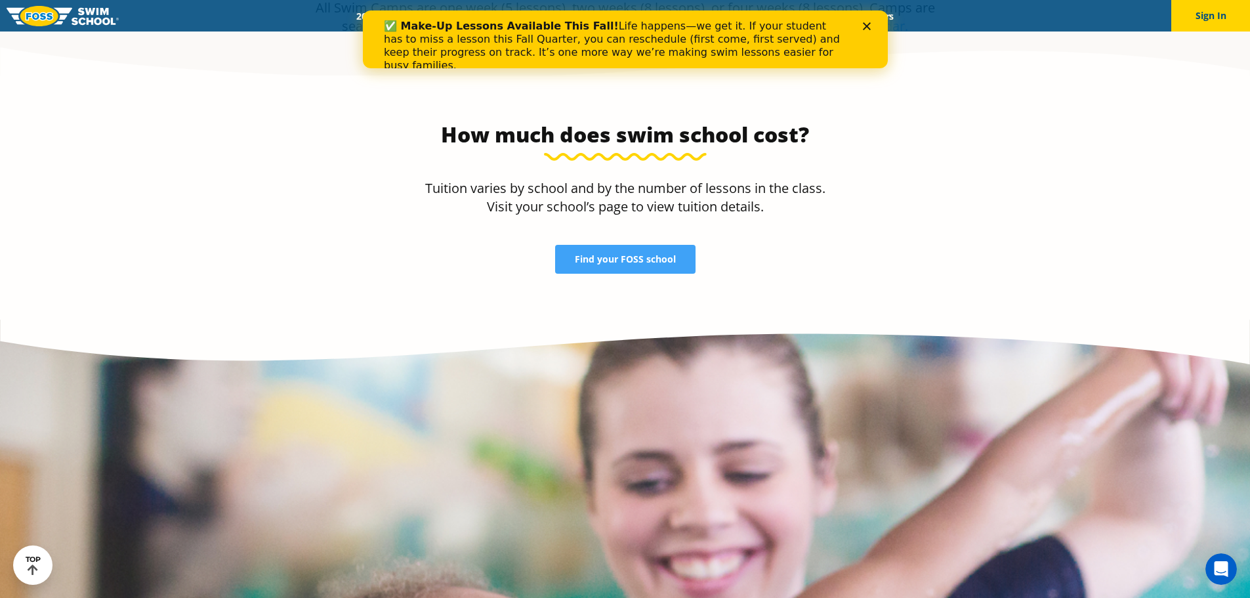
scroll to position [2838, 0]
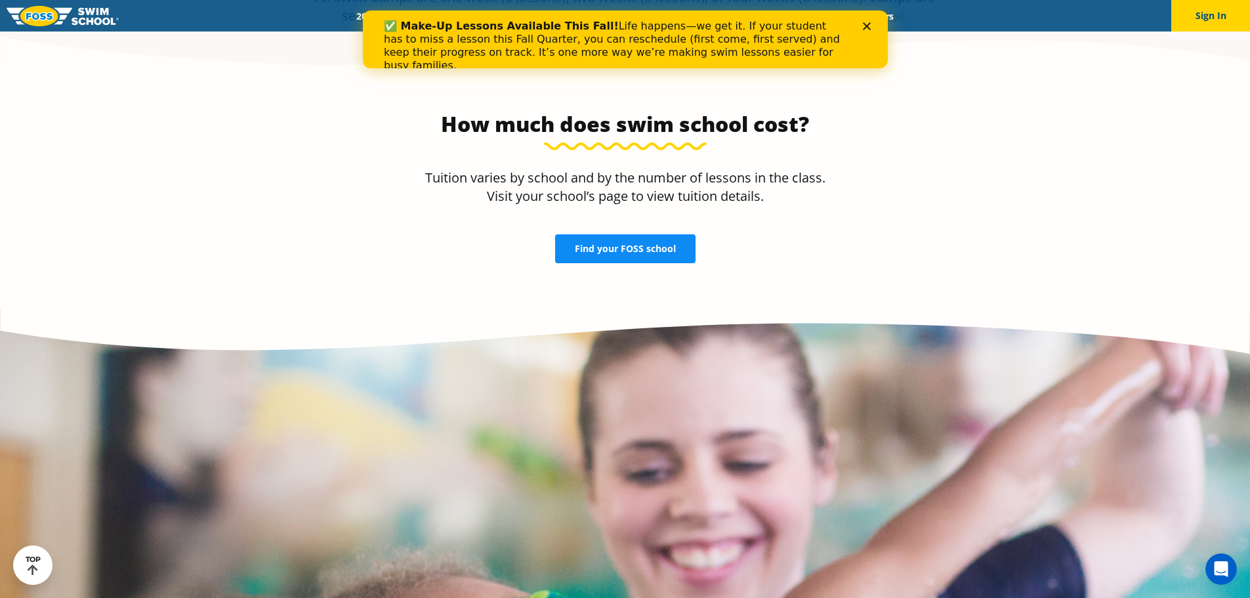
click at [623, 244] on span "Find your FOSS school" at bounding box center [625, 248] width 101 height 9
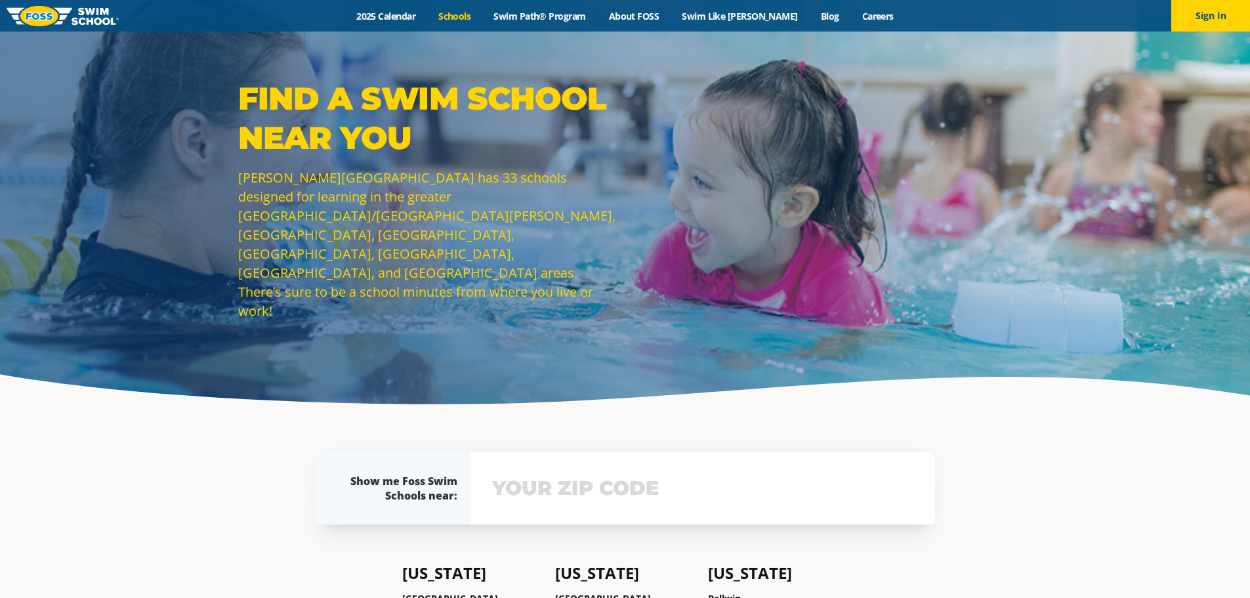
click at [714, 470] on input "text" at bounding box center [703, 488] width 428 height 38
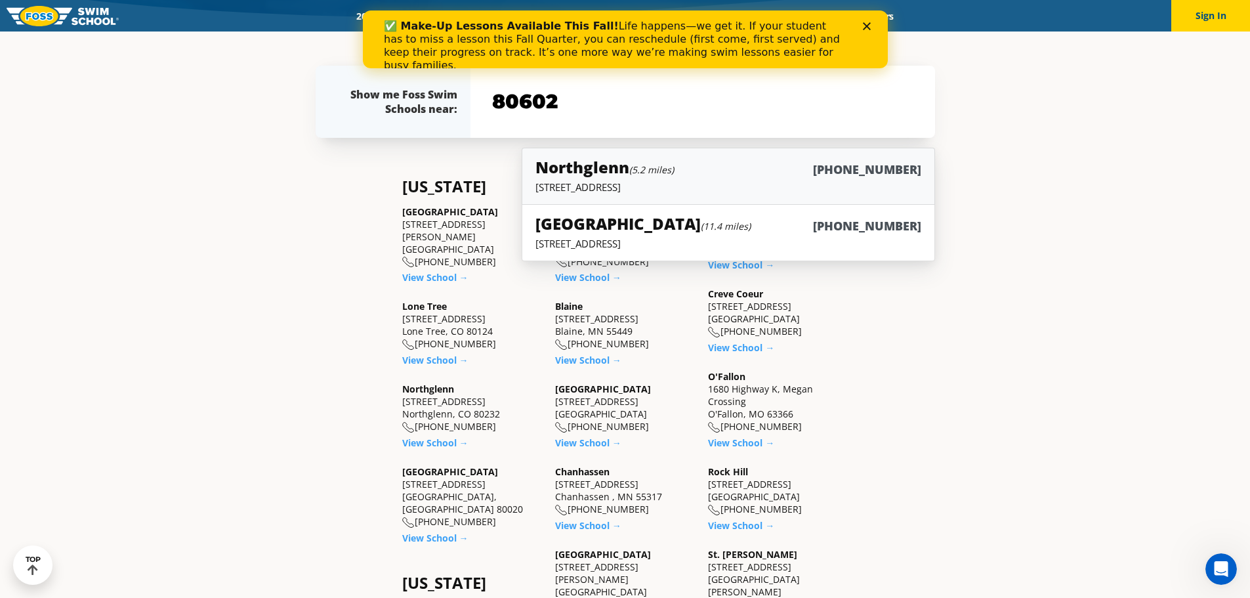
type input "80602"
click at [722, 184] on p "450 E. 120th Ave., Suite A-1, Northglenn, CO 80232" at bounding box center [727, 186] width 385 height 13
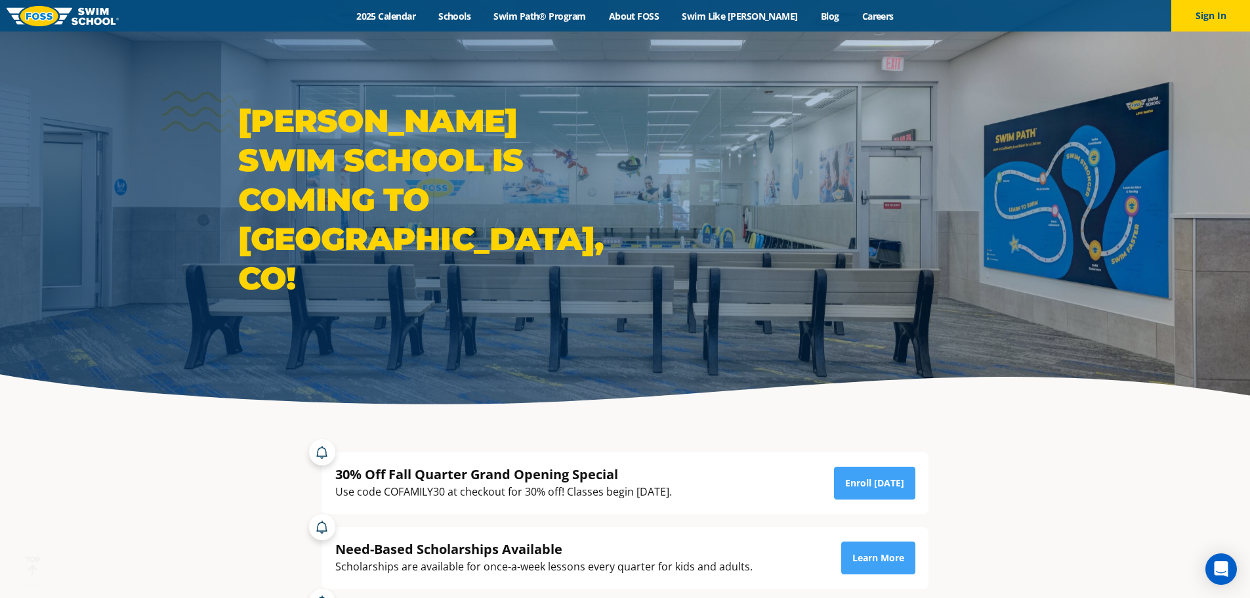
scroll to position [192, 0]
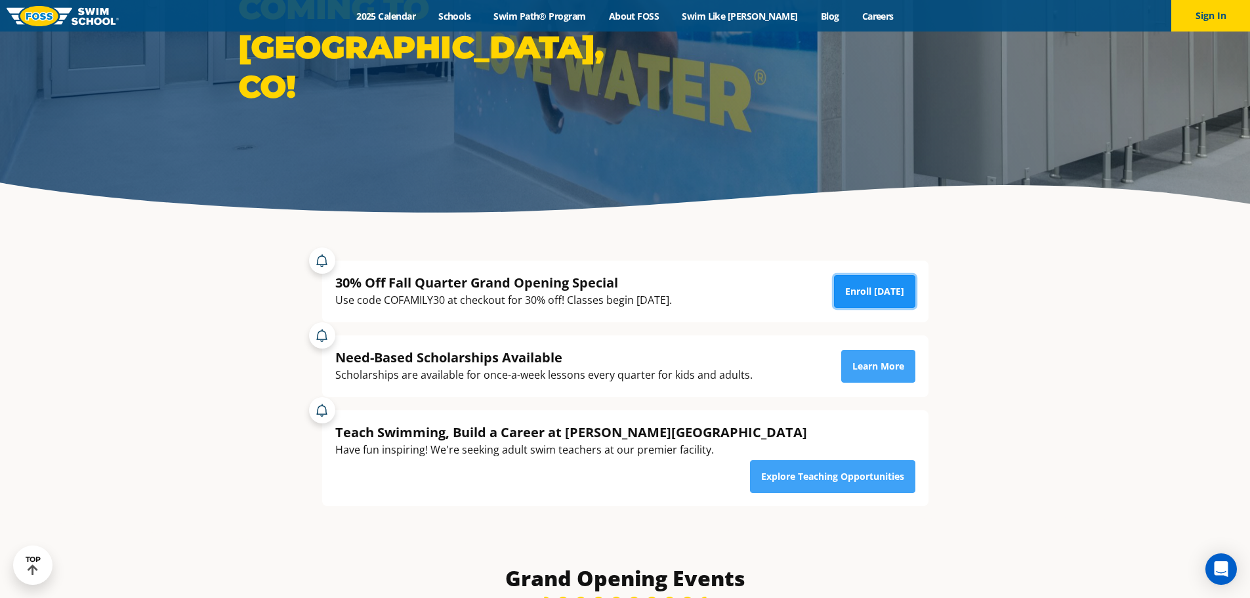
click at [875, 297] on link "Enroll Today" at bounding box center [874, 291] width 81 height 33
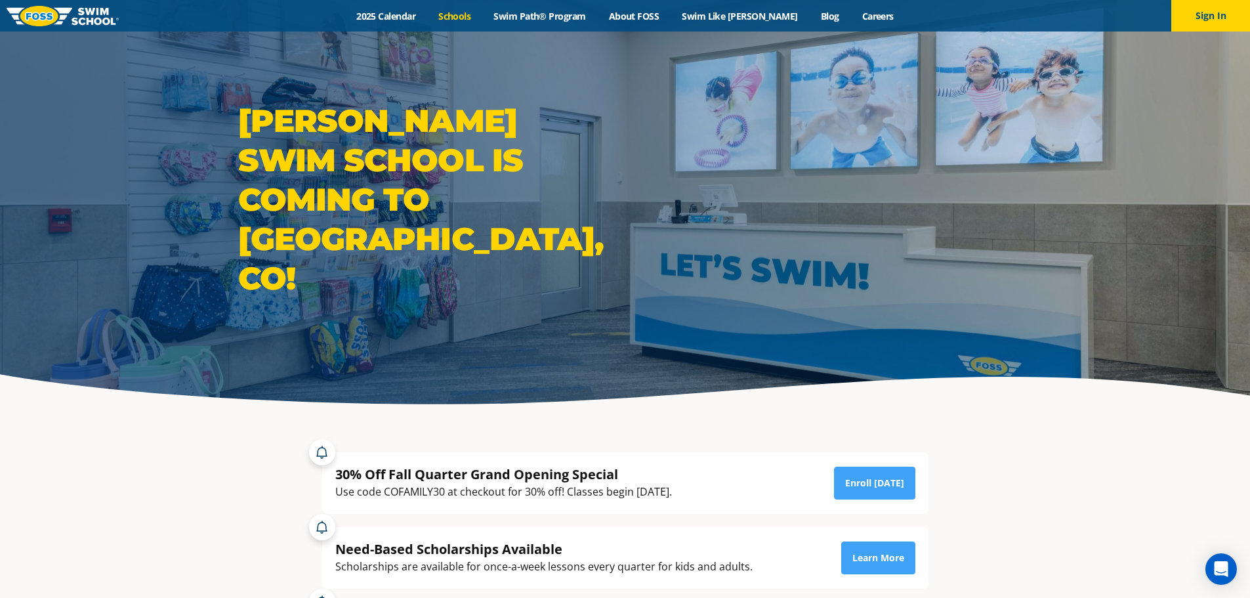
click at [482, 19] on link "Schools" at bounding box center [454, 16] width 55 height 12
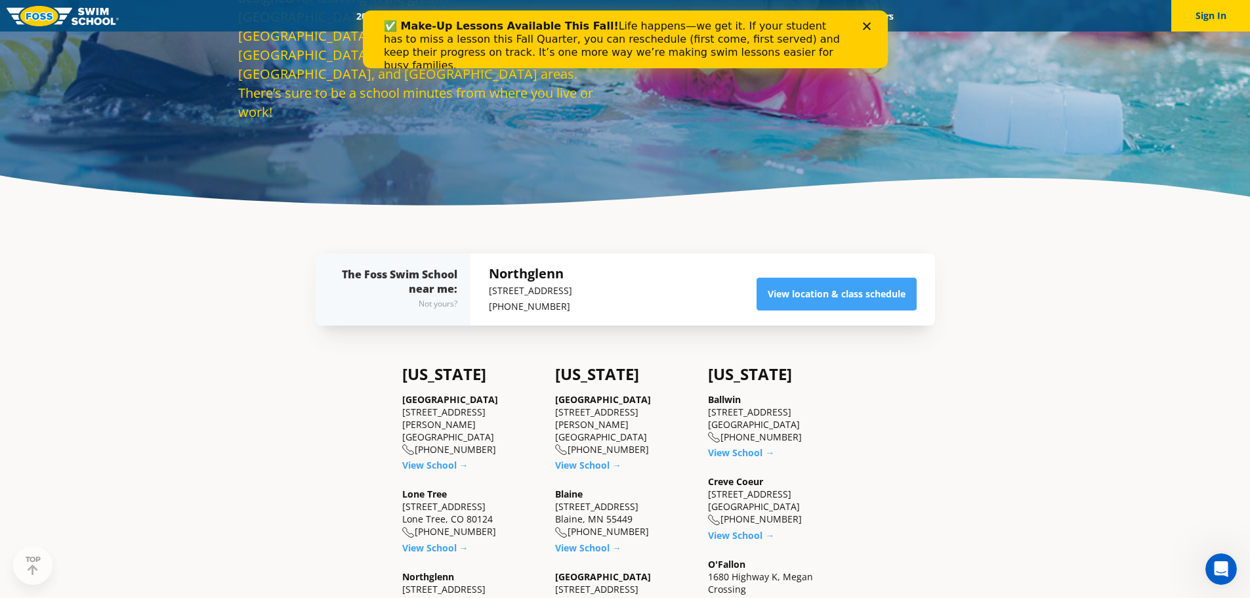
scroll to position [355, 0]
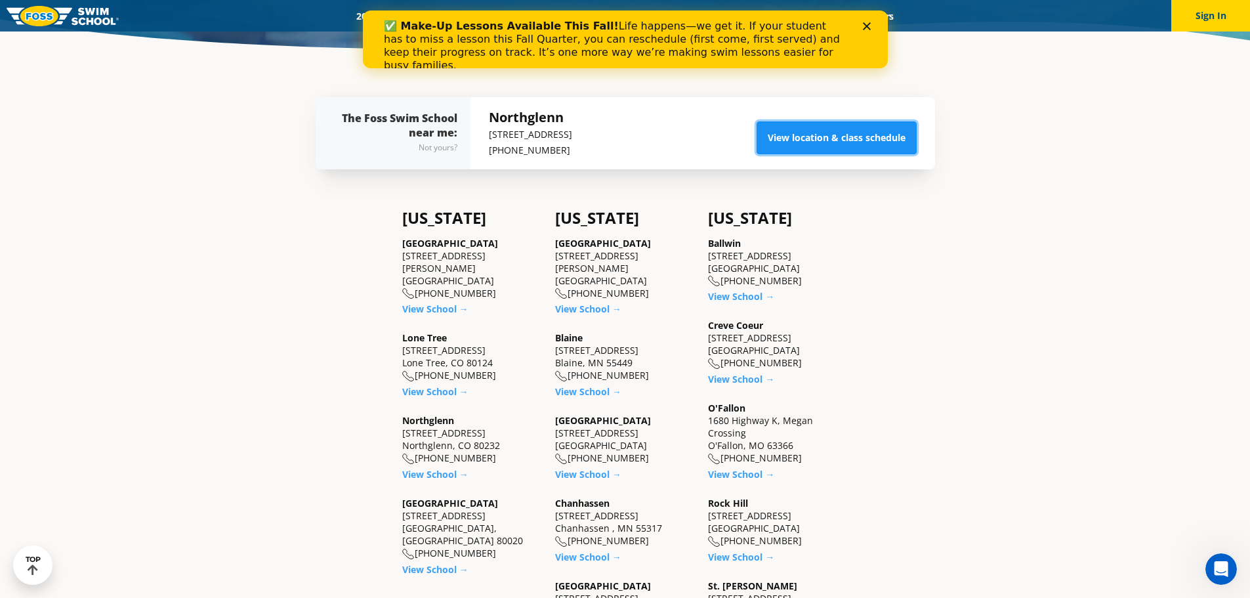
click at [841, 145] on link "View location & class schedule" at bounding box center [837, 137] width 160 height 33
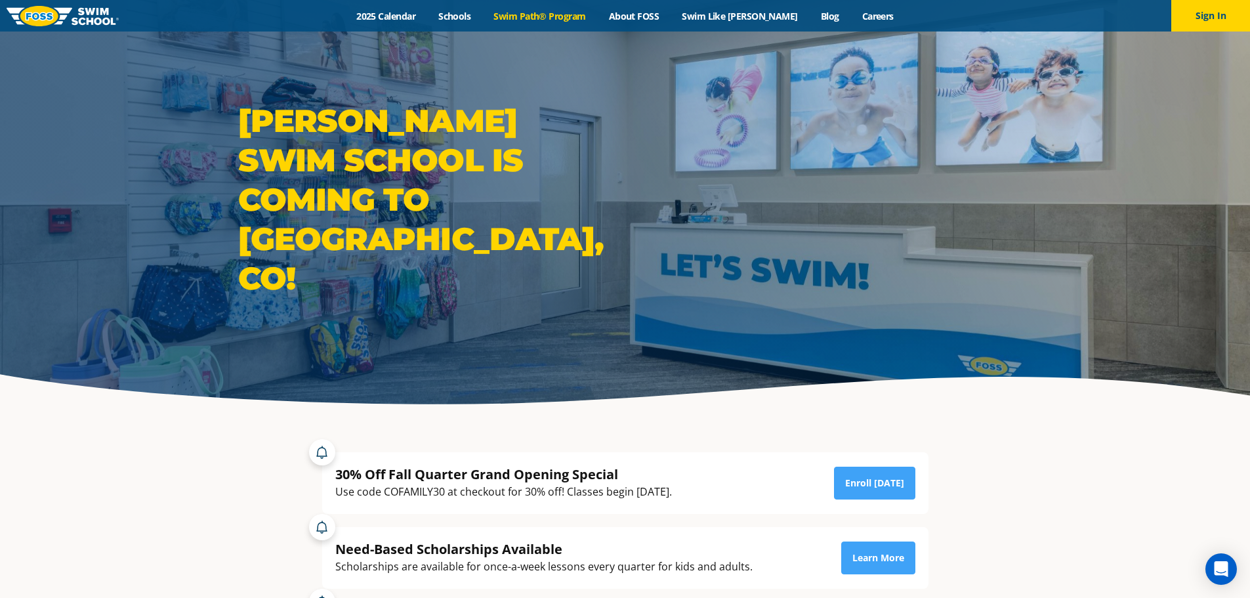
click at [575, 18] on link "Swim Path® Program" at bounding box center [539, 16] width 115 height 12
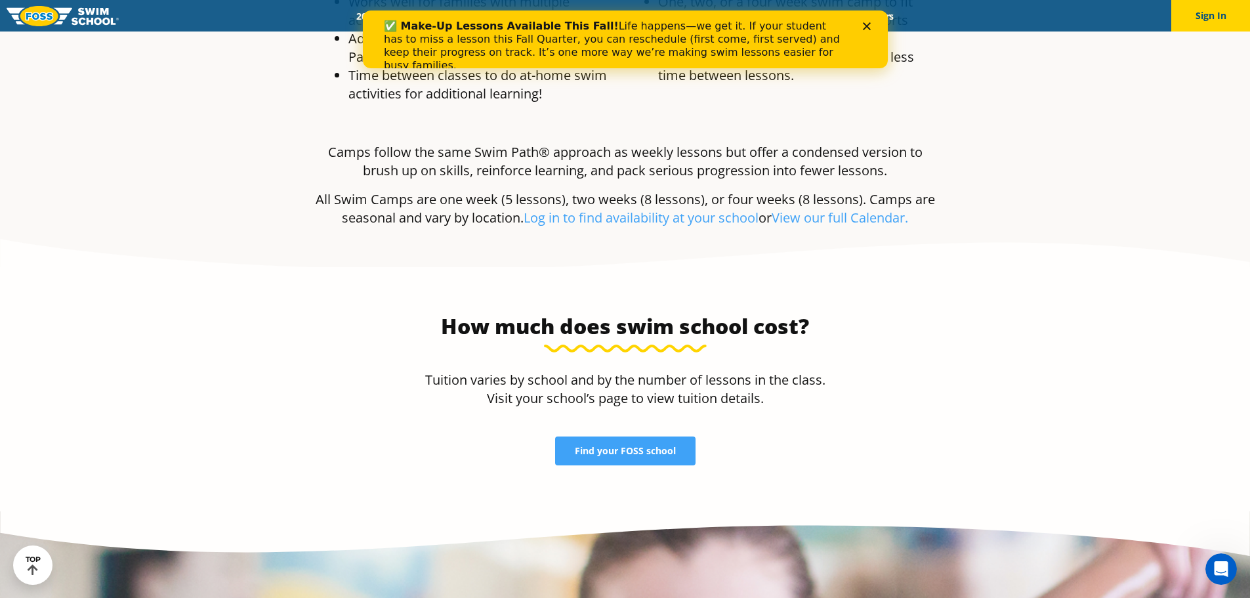
scroll to position [2646, 0]
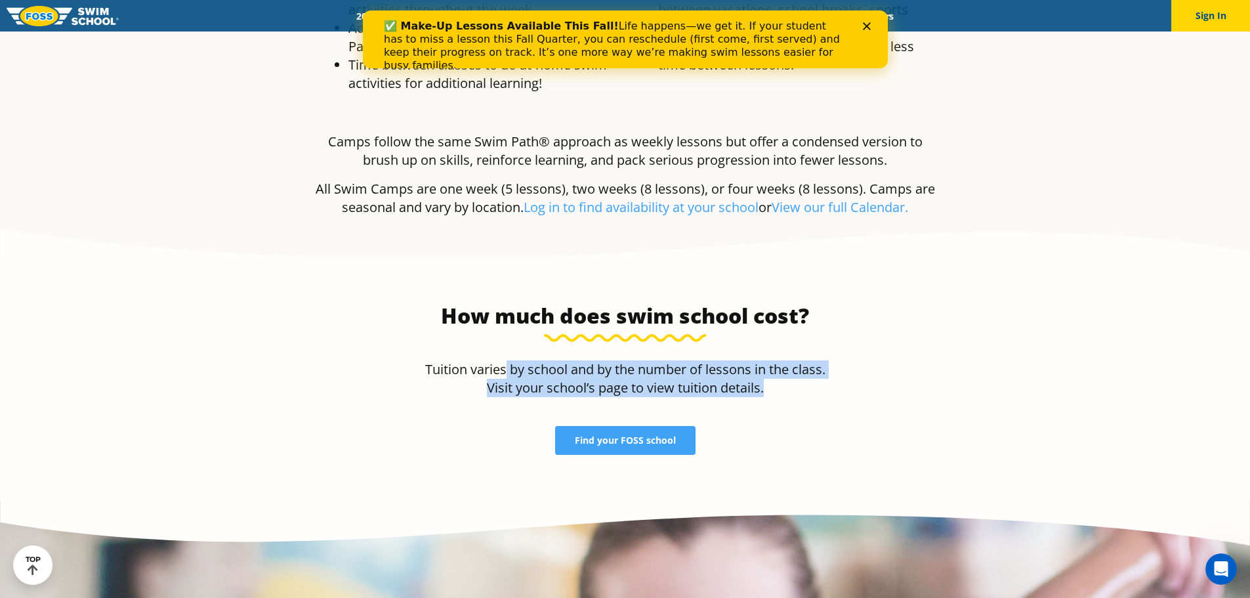
drag, startPoint x: 520, startPoint y: 265, endPoint x: 810, endPoint y: 303, distance: 292.5
click at [810, 360] on div "Tuition varies by school and by the number of lessons in the class. Visit your …" at bounding box center [625, 383] width 416 height 47
click at [806, 360] on div "Tuition varies by school and by the number of lessons in the class. Visit your …" at bounding box center [625, 383] width 416 height 47
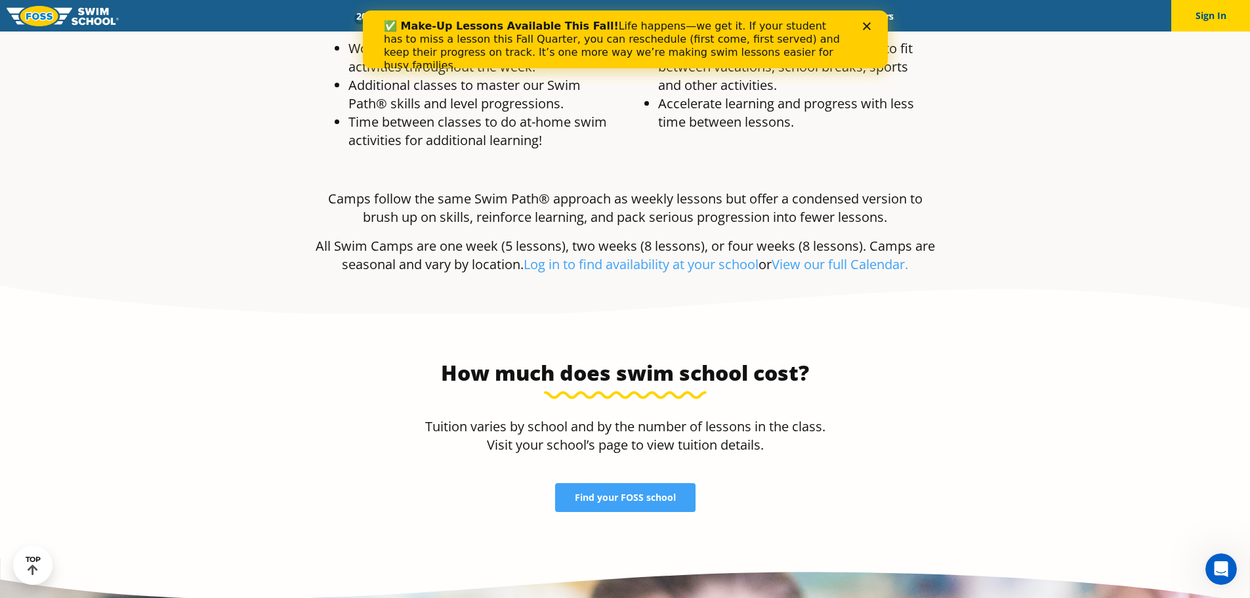
scroll to position [2548, 0]
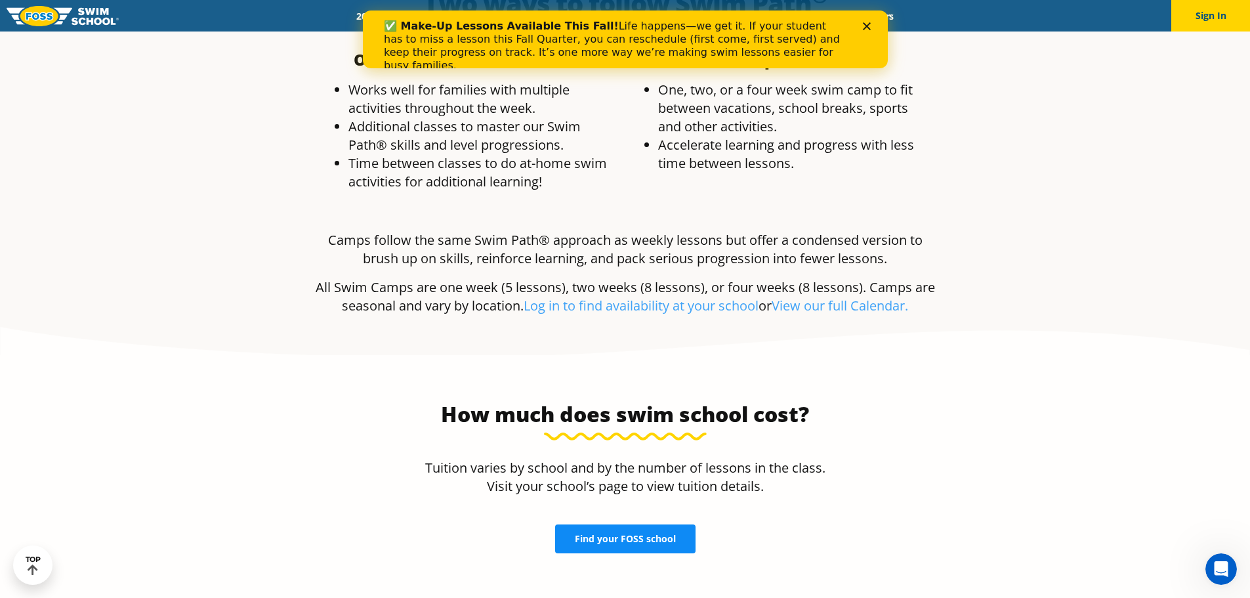
click at [653, 534] on span "Find your FOSS school" at bounding box center [625, 538] width 101 height 9
